Goal: Task Accomplishment & Management: Manage account settings

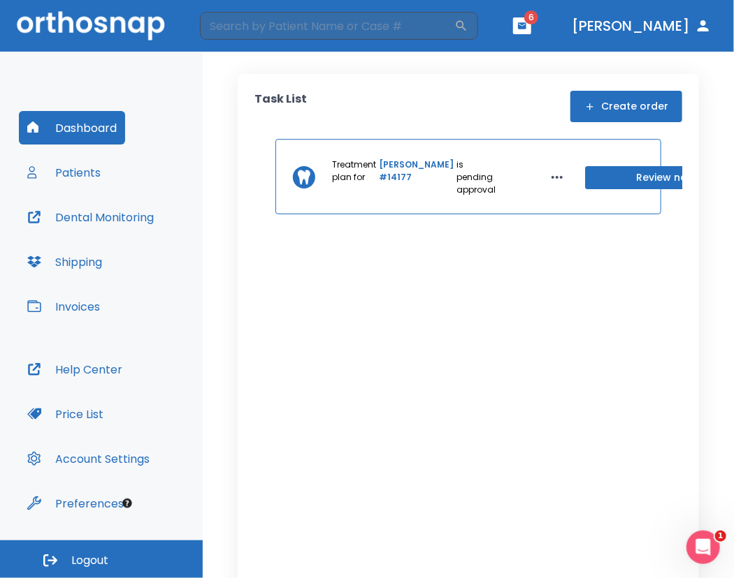
click at [415, 41] on header "​ 6 [PERSON_NAME]" at bounding box center [367, 26] width 734 height 52
drag, startPoint x: 412, startPoint y: 10, endPoint x: 404, endPoint y: 17, distance: 10.9
click at [404, 17] on header "​ 6 [PERSON_NAME]" at bounding box center [367, 26] width 734 height 52
click at [404, 17] on input "search" at bounding box center [327, 26] width 254 height 28
type input "[PERSON_NAME]"
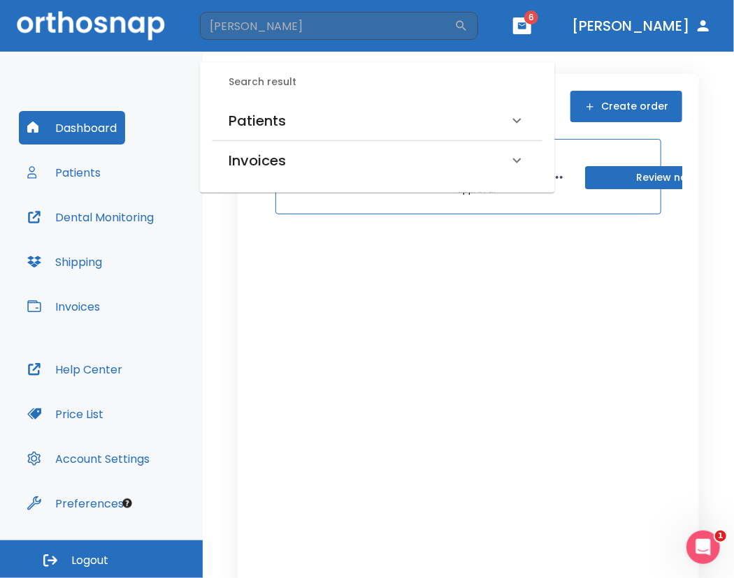
click at [358, 120] on div "Patients" at bounding box center [368, 121] width 279 height 22
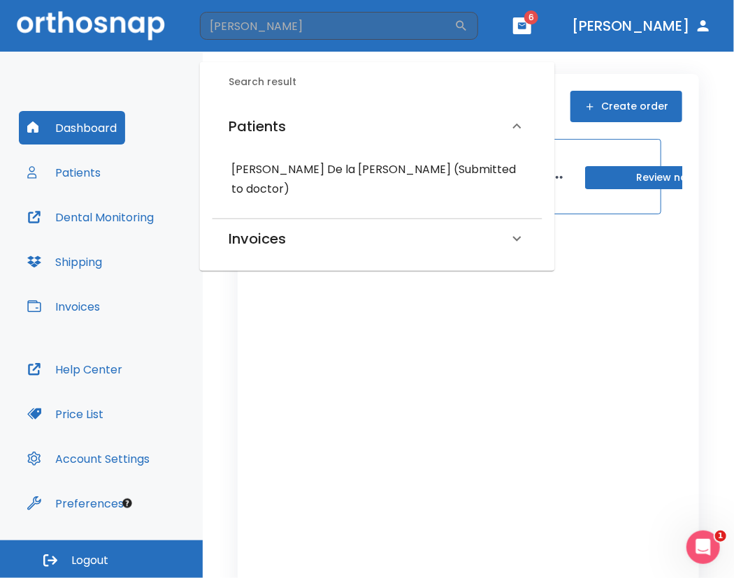
click at [342, 158] on div "[PERSON_NAME] De la [PERSON_NAME] (Submitted to doctor)" at bounding box center [377, 179] width 307 height 45
click at [337, 163] on h6 "[PERSON_NAME] De la [PERSON_NAME] (Submitted to doctor)" at bounding box center [377, 179] width 291 height 39
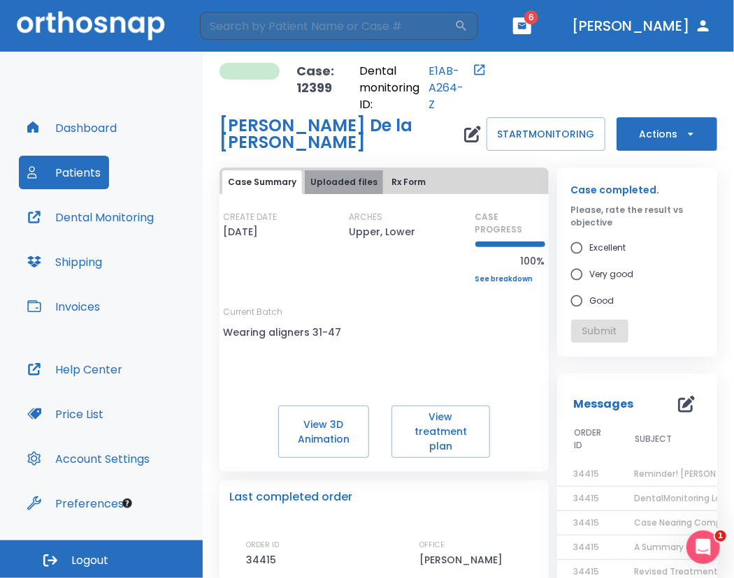
click at [353, 176] on button "Uploaded files" at bounding box center [344, 182] width 78 height 24
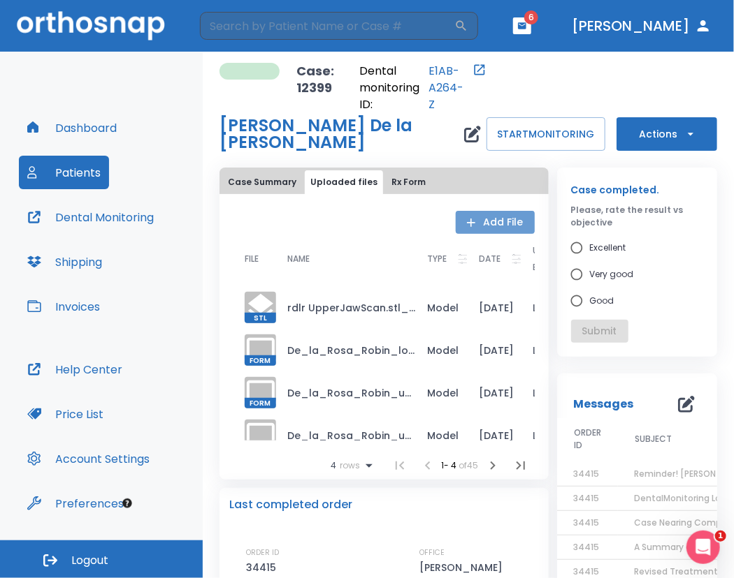
click at [463, 211] on button "Add File" at bounding box center [494, 222] width 79 height 23
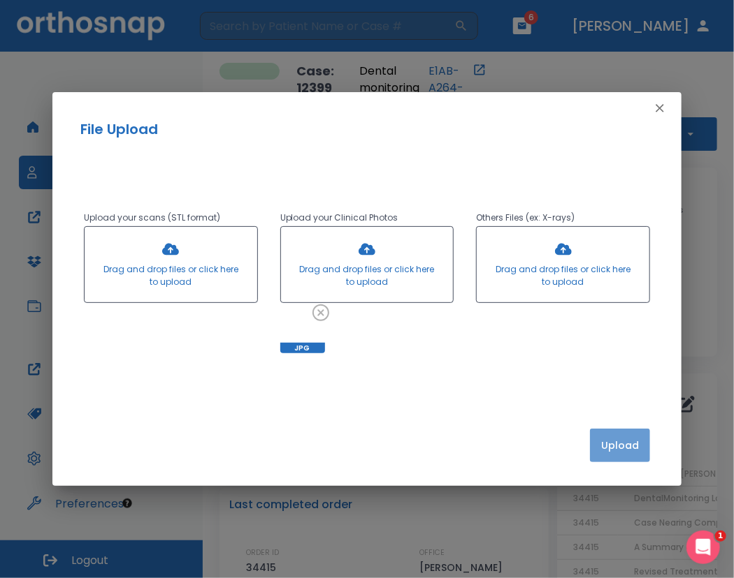
click at [624, 446] on button "Upload" at bounding box center [620, 446] width 60 height 34
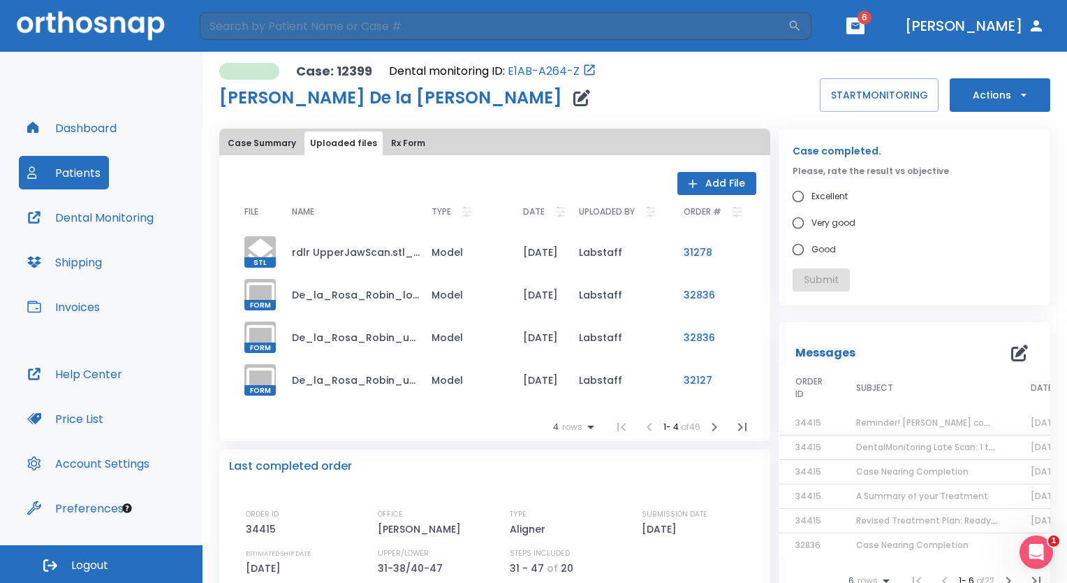
click at [528, 210] on p "DATE" at bounding box center [534, 211] width 22 height 17
drag, startPoint x: 528, startPoint y: 210, endPoint x: 548, endPoint y: 208, distance: 19.6
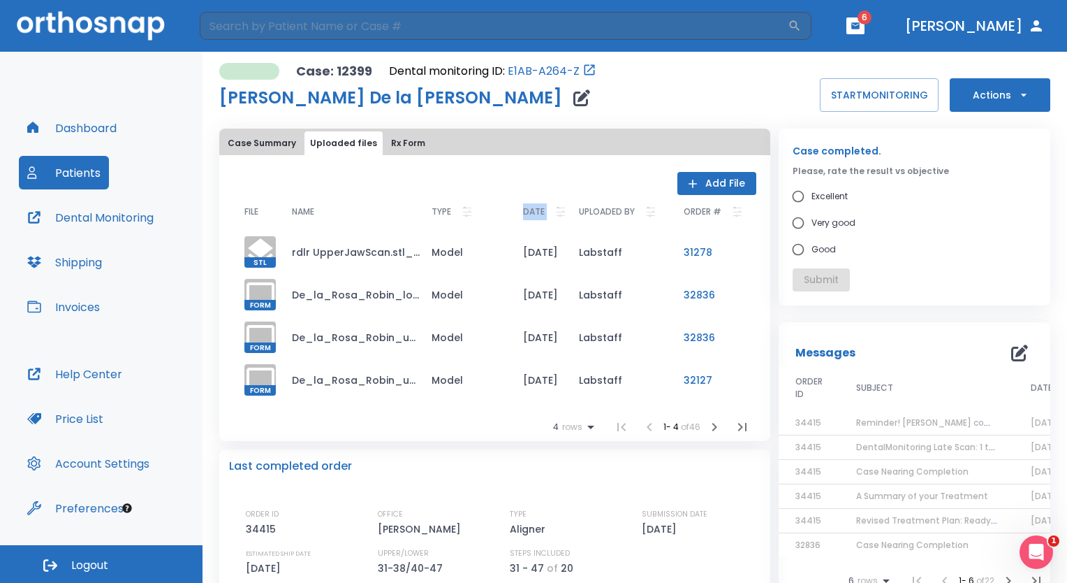
click at [548, 208] on div "DATE" at bounding box center [544, 211] width 43 height 17
click at [569, 417] on p "[DATE]" at bounding box center [554, 412] width 30 height 17
checkbox input "true"
